Goal: Information Seeking & Learning: Learn about a topic

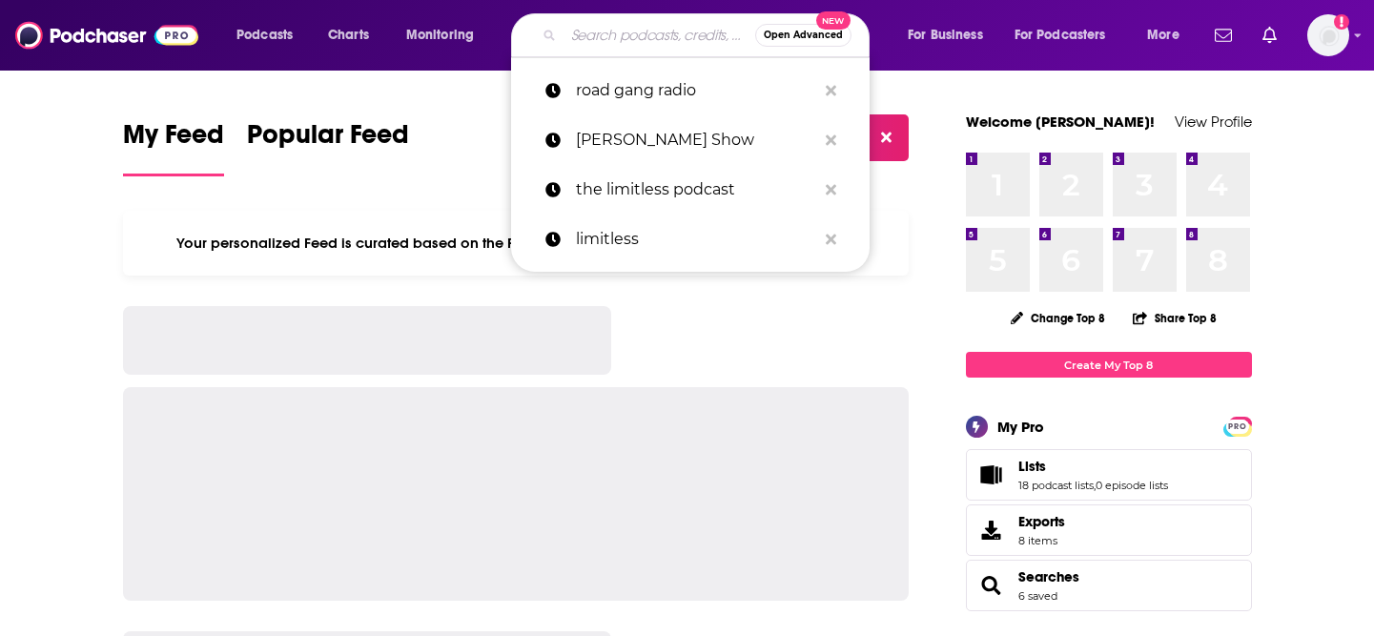
click at [667, 38] on input "Search podcasts, credits, & more..." at bounding box center [660, 35] width 192 height 31
paste input "The Brand ON! Show"
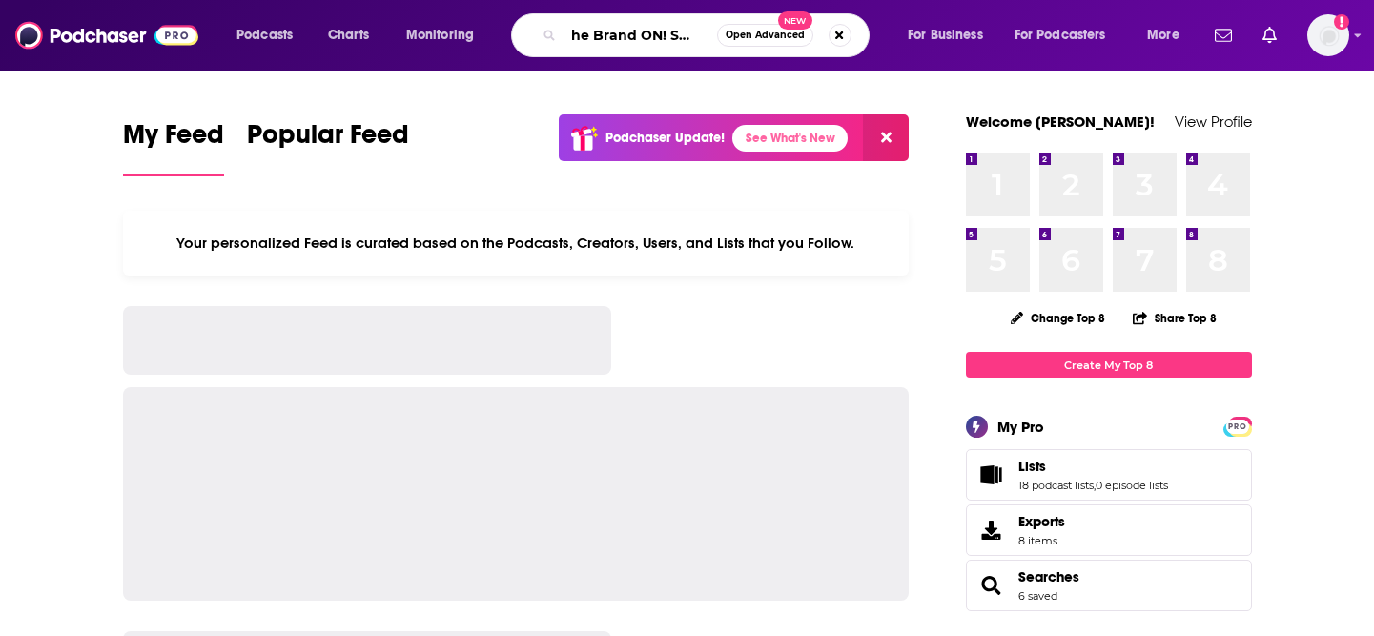
type input "The Brand ON! Show"
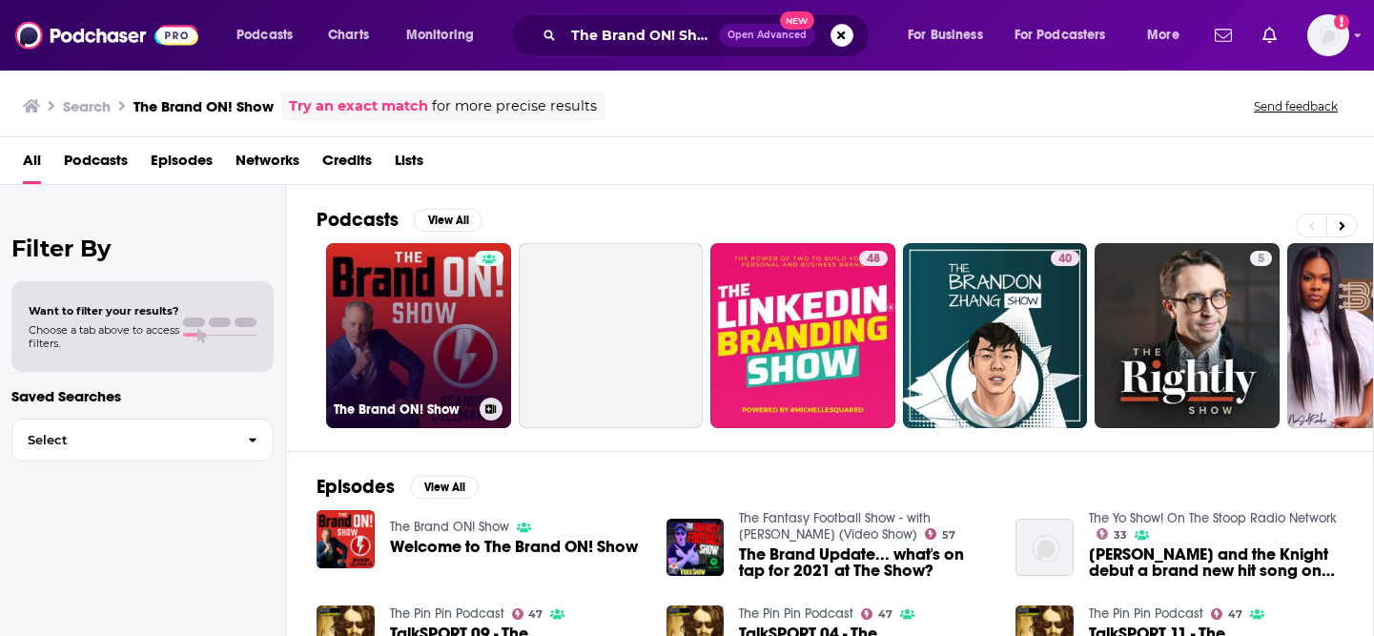
click at [384, 396] on link "The Brand ON! Show" at bounding box center [418, 335] width 185 height 185
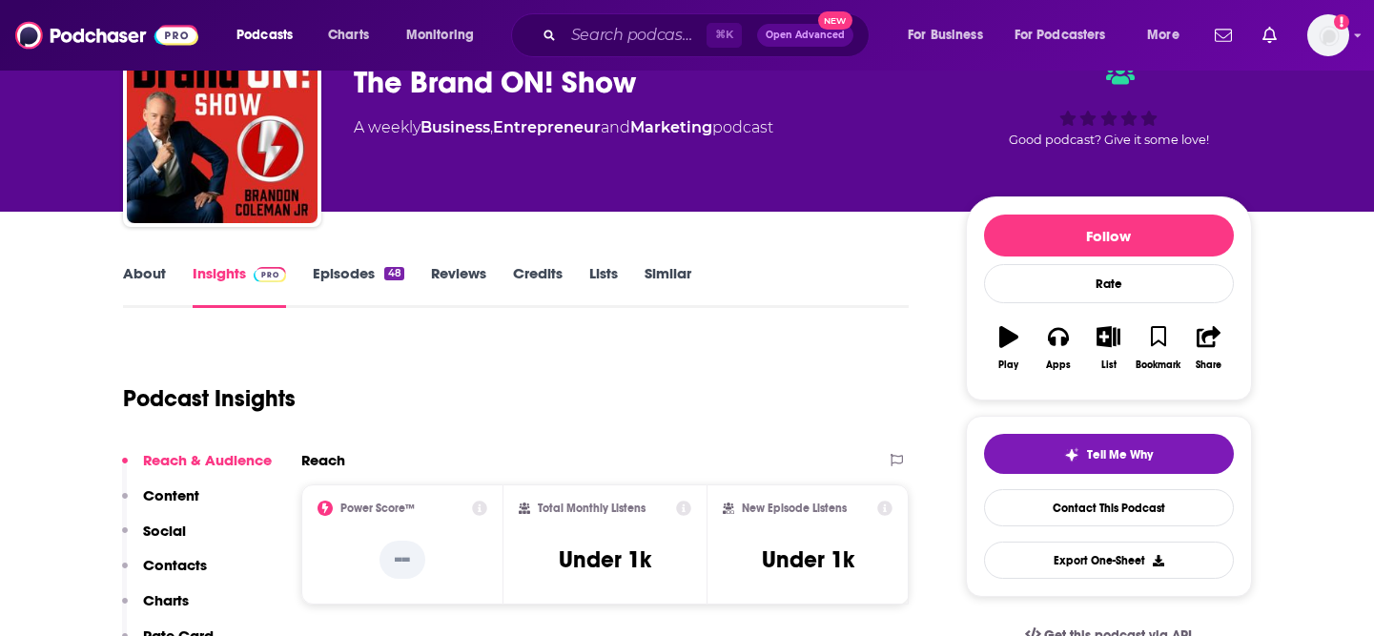
scroll to position [103, 0]
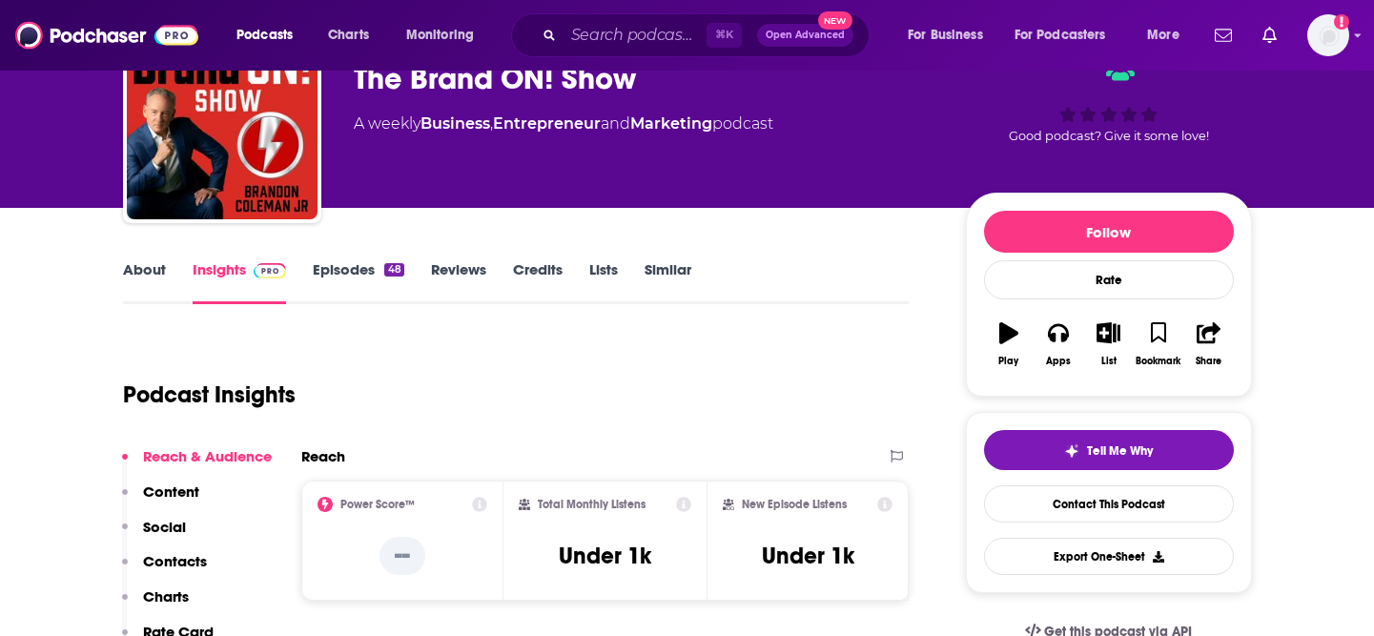
click at [144, 273] on link "About" at bounding box center [144, 282] width 43 height 44
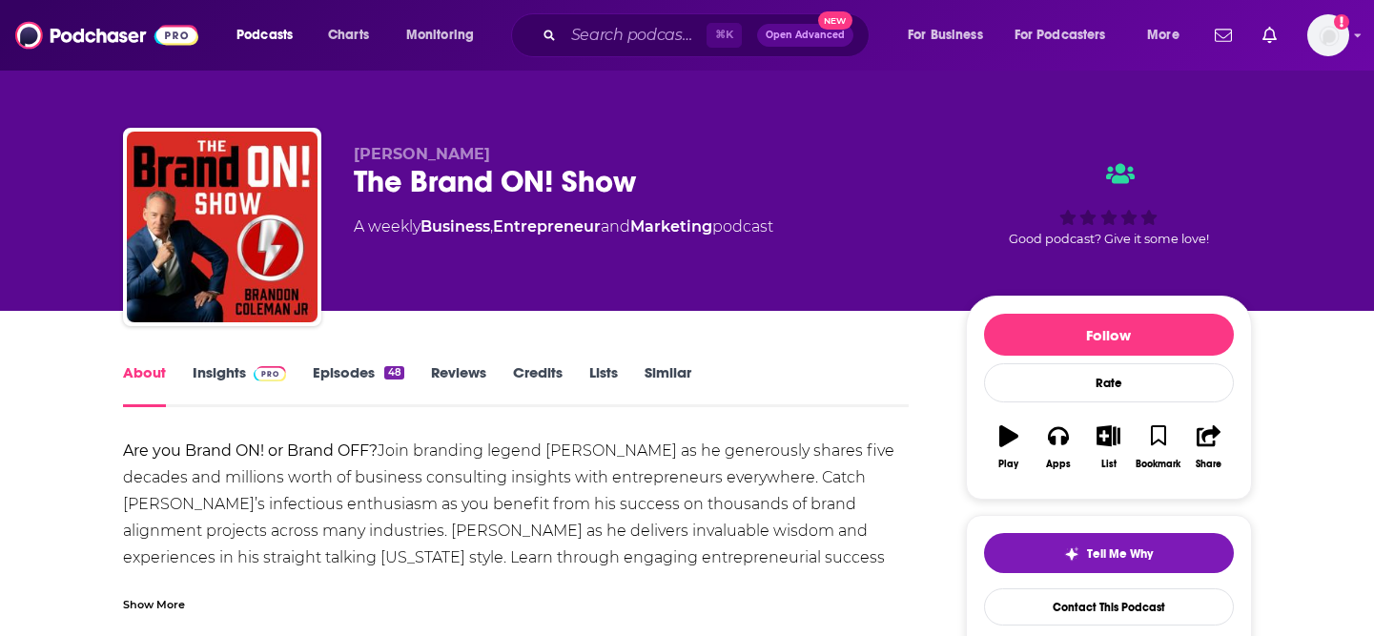
scroll to position [144, 0]
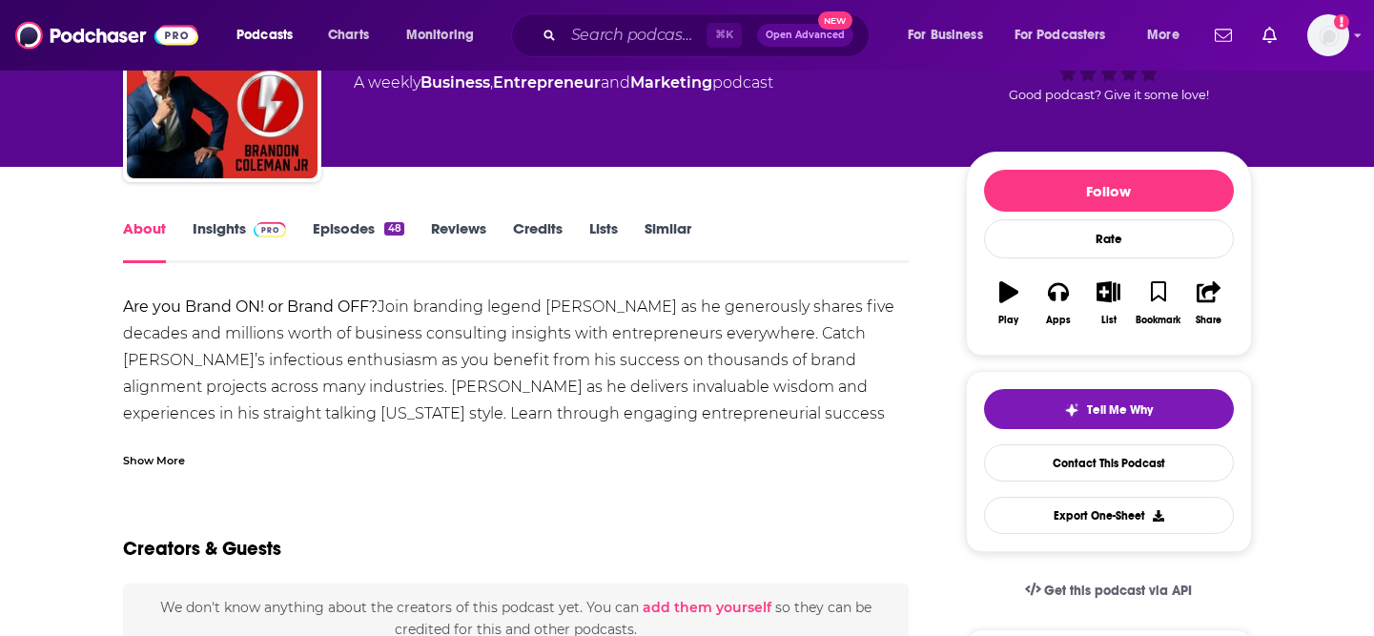
click at [138, 462] on div "Show More" at bounding box center [154, 459] width 62 height 18
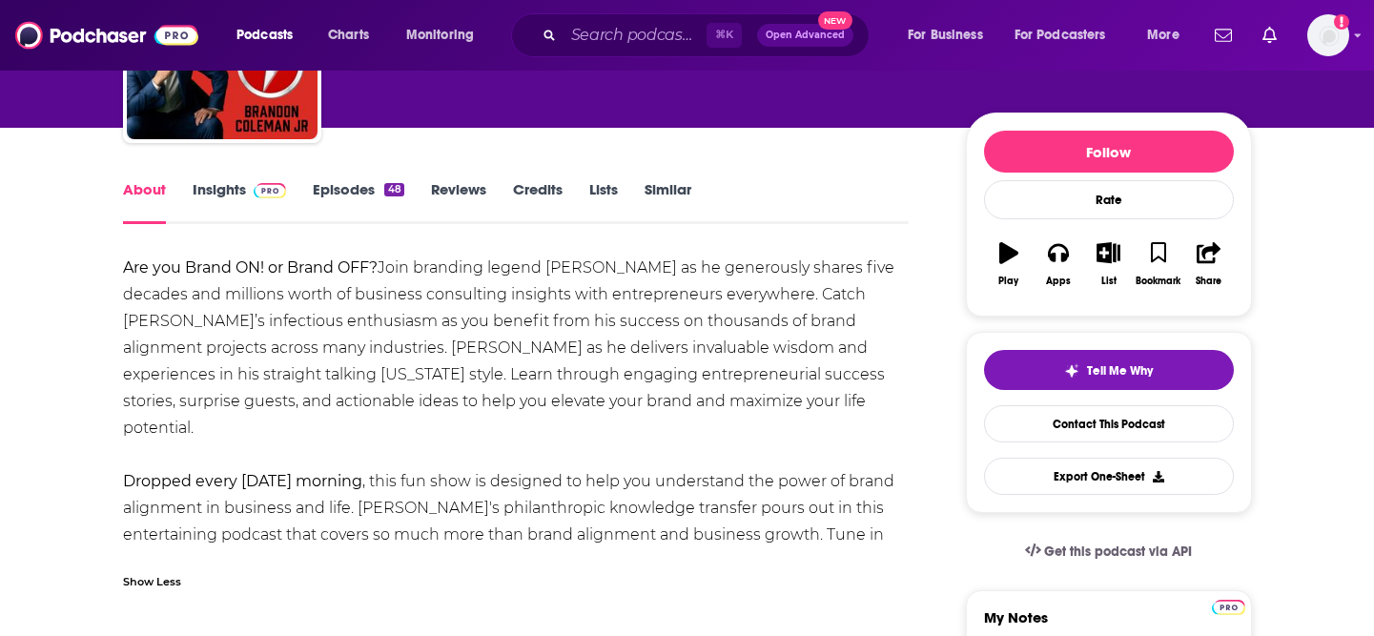
scroll to position [306, 0]
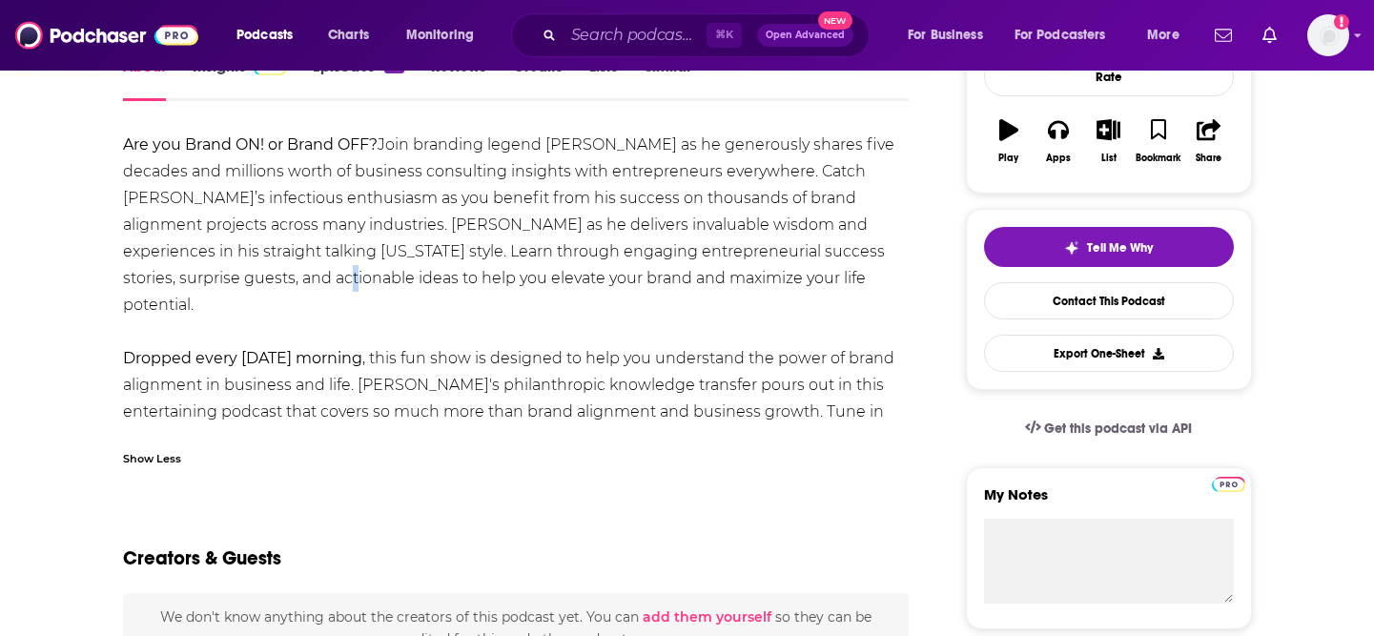
click at [239, 284] on div "Are you Brand ON! or Brand OFF? Join branding legend [PERSON_NAME] as he genero…" at bounding box center [516, 292] width 787 height 320
click at [347, 310] on div "Are you Brand ON! or Brand OFF? Join branding legend [PERSON_NAME] as he genero…" at bounding box center [516, 292] width 787 height 320
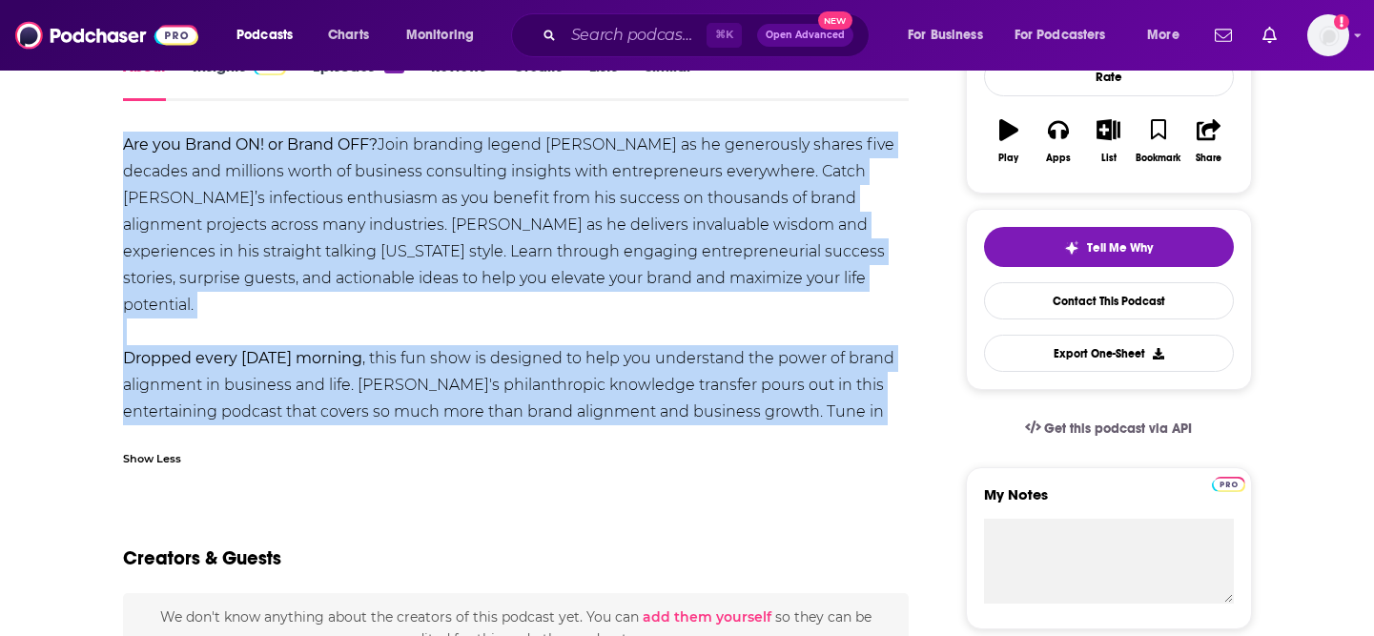
drag, startPoint x: 429, startPoint y: 414, endPoint x: 100, endPoint y: 146, distance: 424.3
copy div "Are you Brand ON! or Brand OFF? Join branding legend [PERSON_NAME] as he genero…"
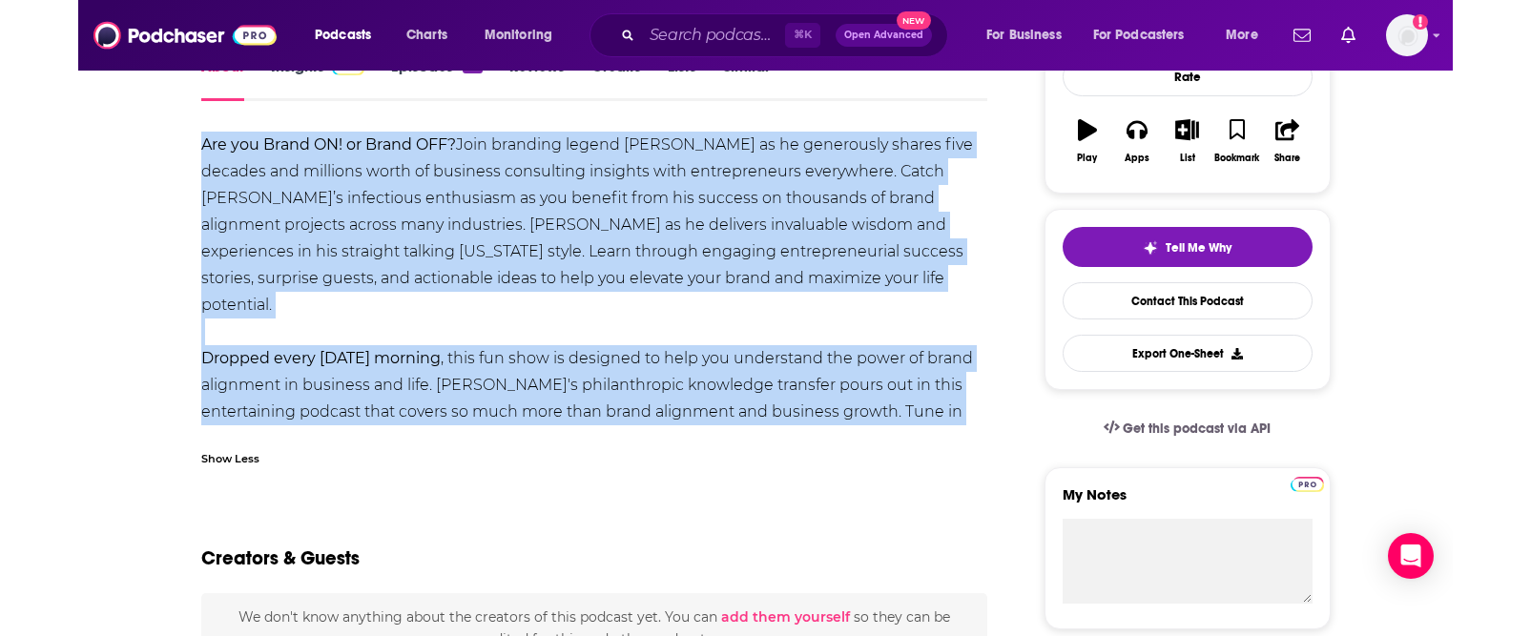
scroll to position [292, 0]
